Goal: Register for event/course

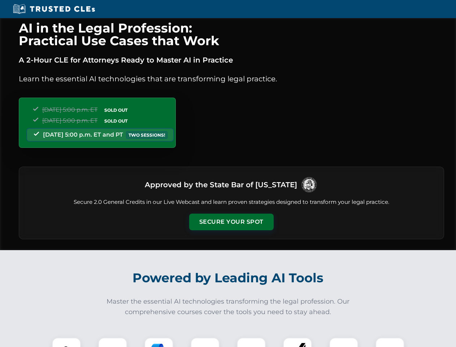
click at [231, 222] on button "Secure Your Spot" at bounding box center [231, 221] width 84 height 17
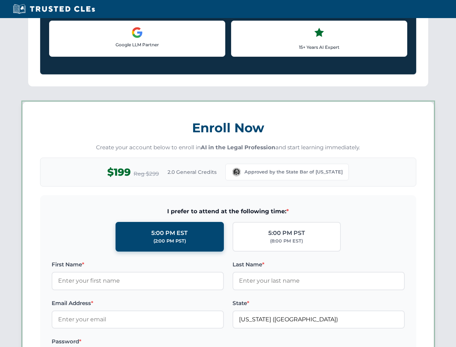
click at [159, 342] on label "Password *" at bounding box center [138, 341] width 172 height 9
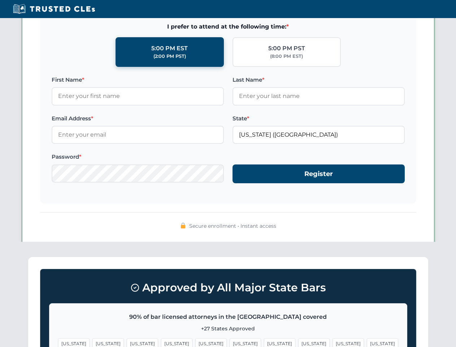
click at [332, 342] on span "[US_STATE]" at bounding box center [347, 343] width 31 height 10
